Goal: Browse casually: Explore the website without a specific task or goal

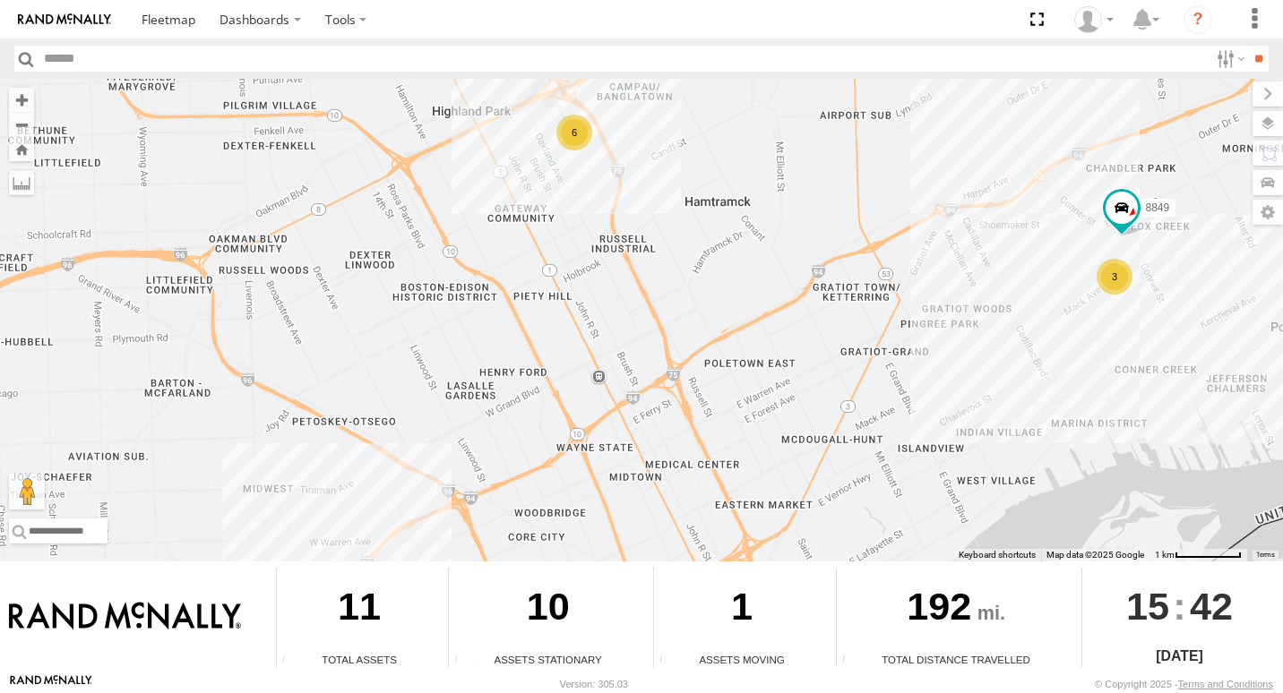
click at [1100, 270] on div "3" at bounding box center [1114, 277] width 36 height 36
